Goal: Information Seeking & Learning: Check status

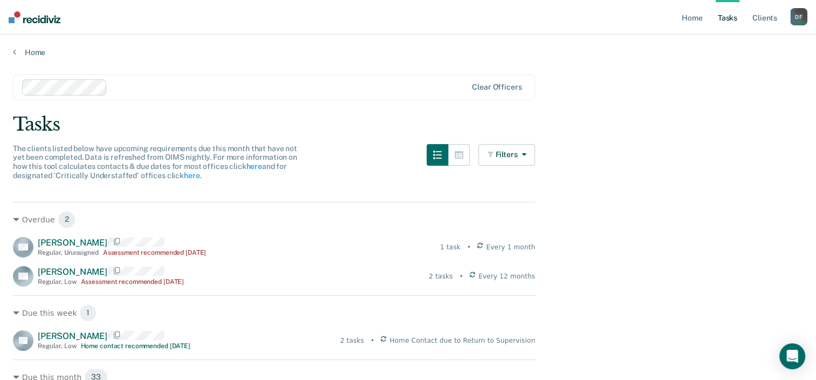
click at [727, 19] on link "Tasks" at bounding box center [728, 17] width 24 height 35
click at [692, 18] on link "Home" at bounding box center [692, 17] width 25 height 35
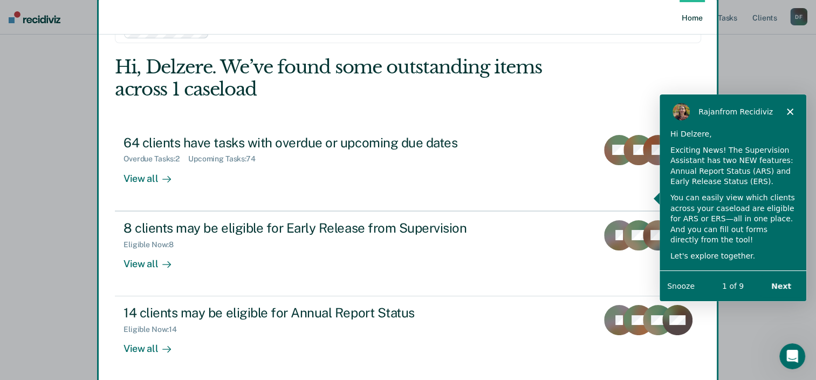
scroll to position [43, 0]
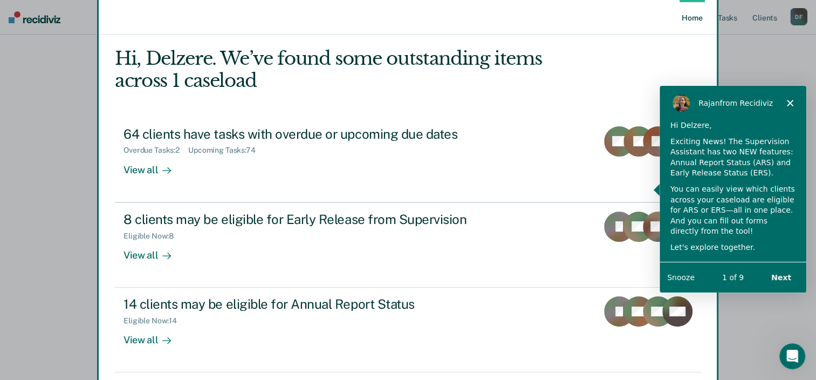
click at [789, 102] on polygon "Close" at bounding box center [790, 102] width 6 height 6
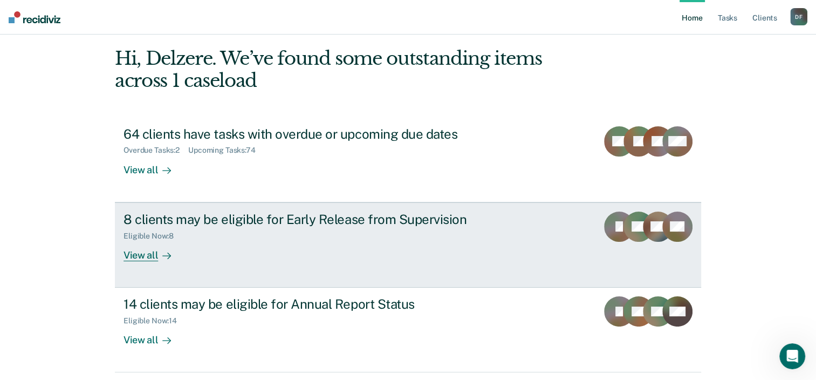
scroll to position [78, 0]
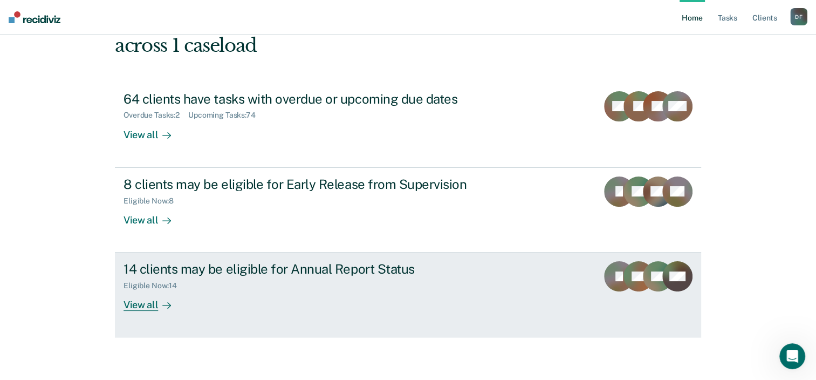
click at [143, 307] on div "View all" at bounding box center [154, 300] width 60 height 21
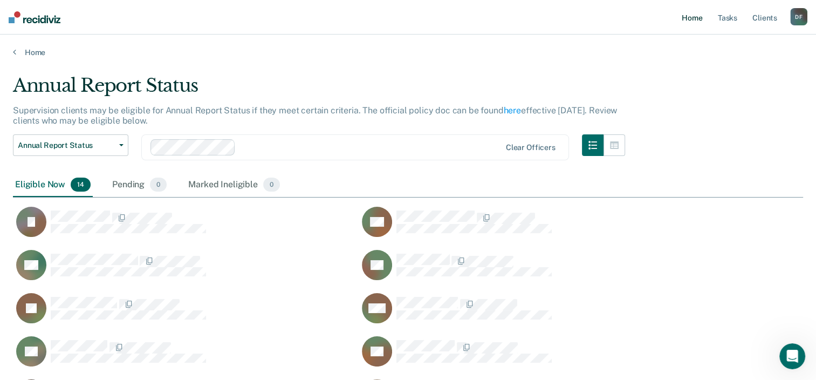
click at [686, 16] on link "Home" at bounding box center [692, 17] width 25 height 35
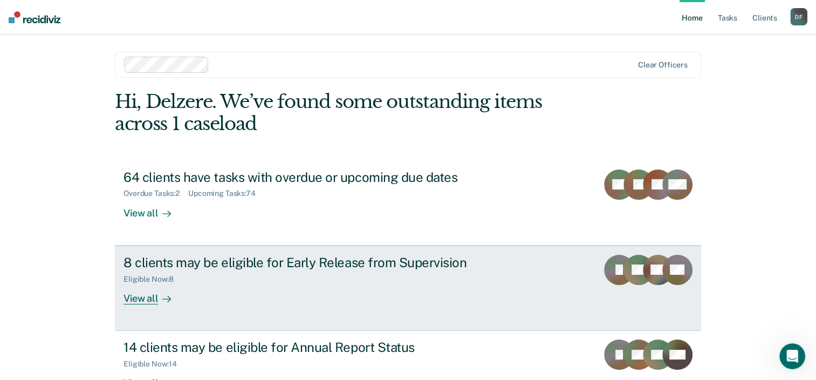
click at [378, 262] on div "8 clients may be eligible for Early Release from Supervision" at bounding box center [313, 263] width 379 height 16
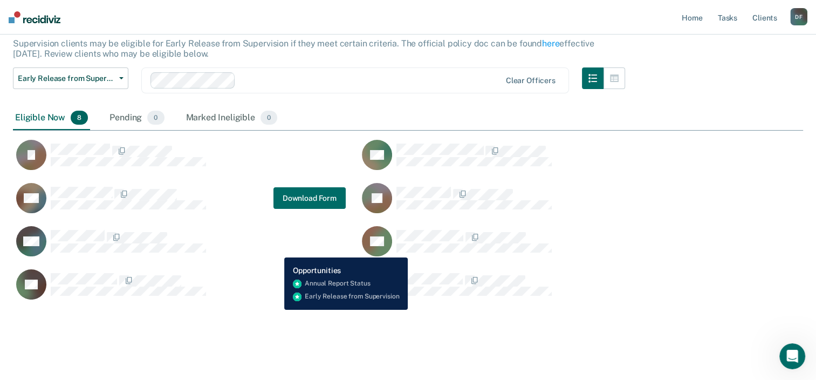
scroll to position [76, 0]
